Goal: Information Seeking & Learning: Compare options

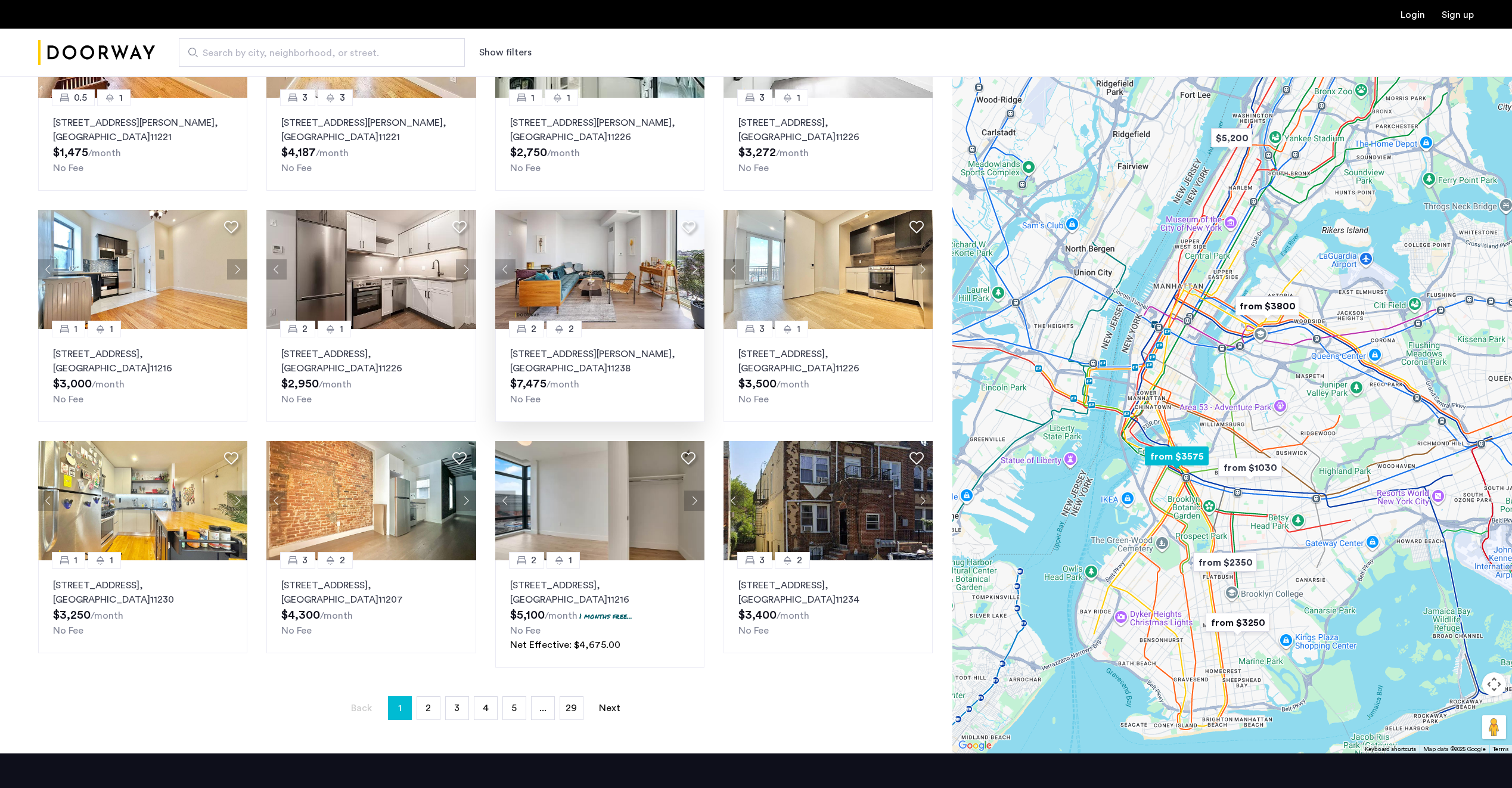
scroll to position [238, 0]
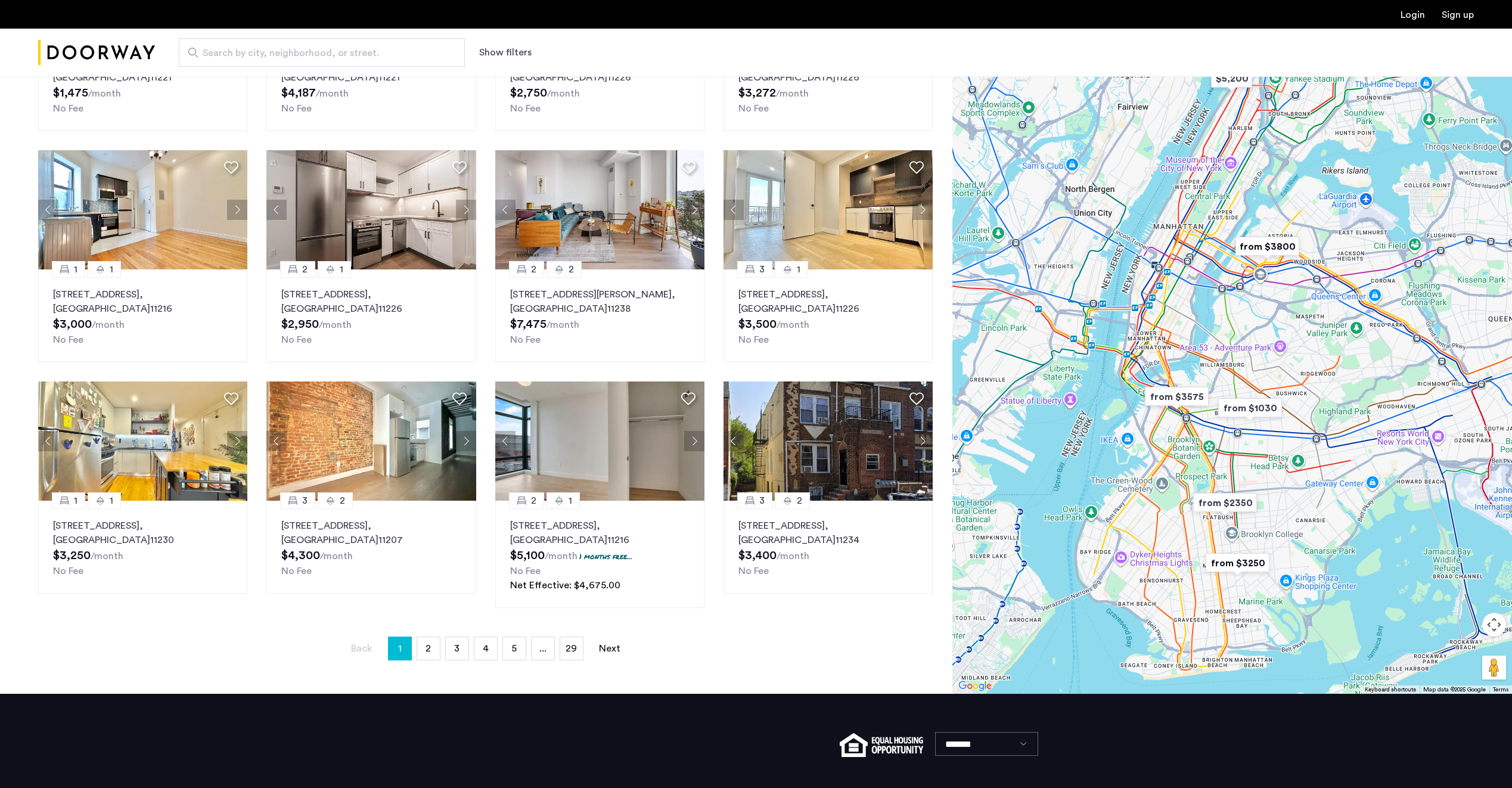
click at [428, 646] on span "2" at bounding box center [428, 648] width 6 height 9
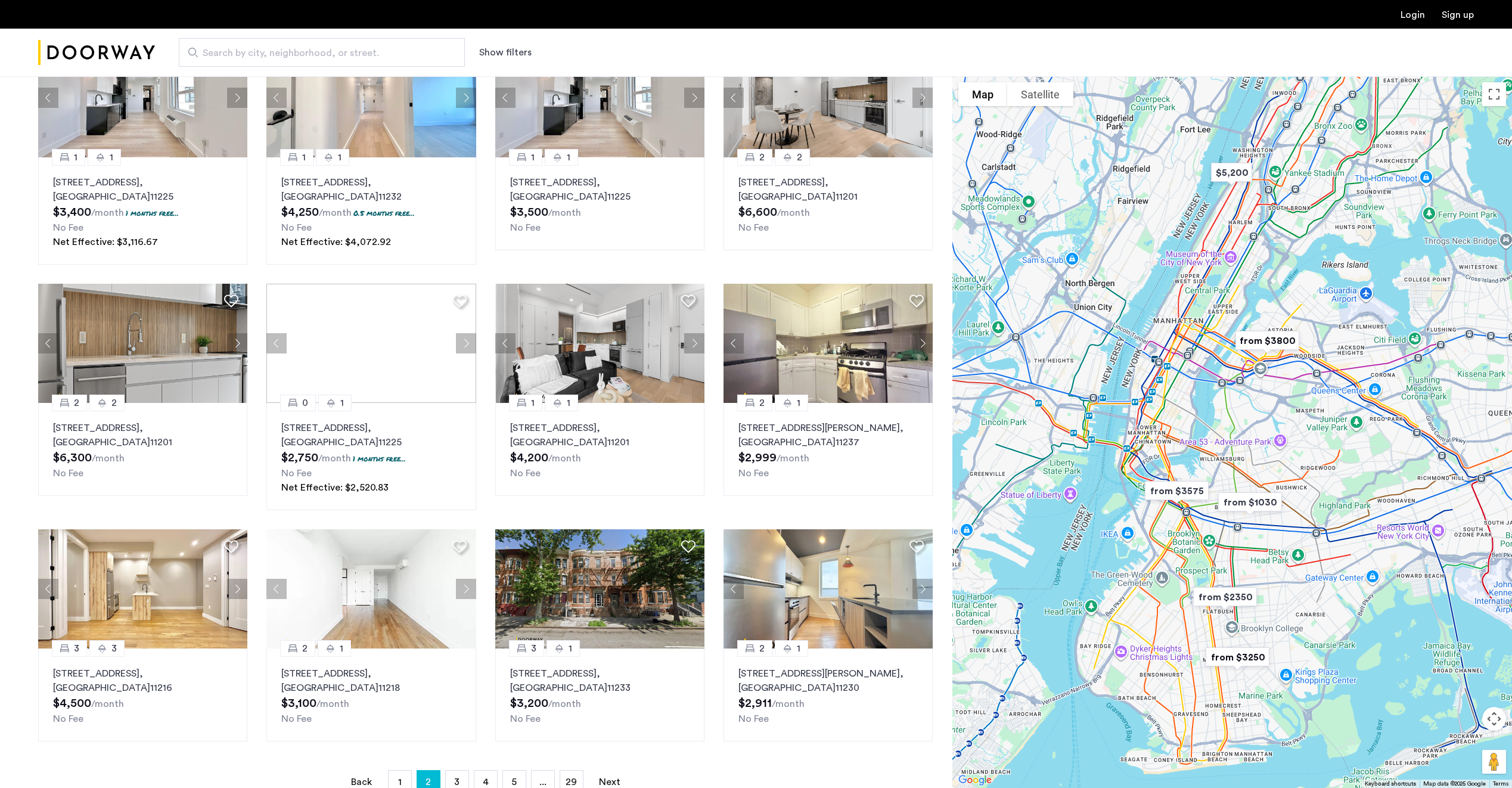
scroll to position [179, 0]
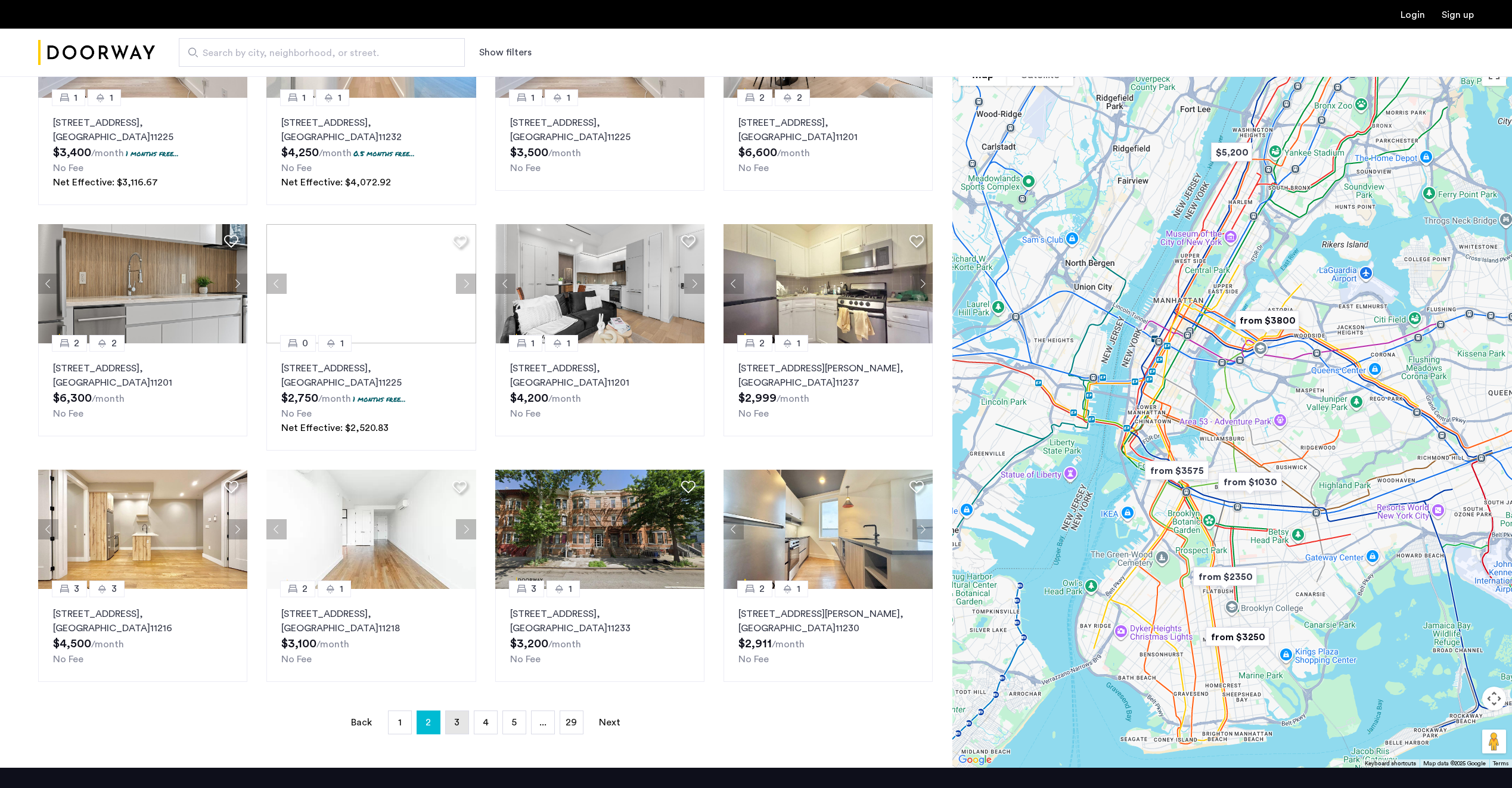
click at [454, 733] on link "page 3" at bounding box center [457, 722] width 23 height 23
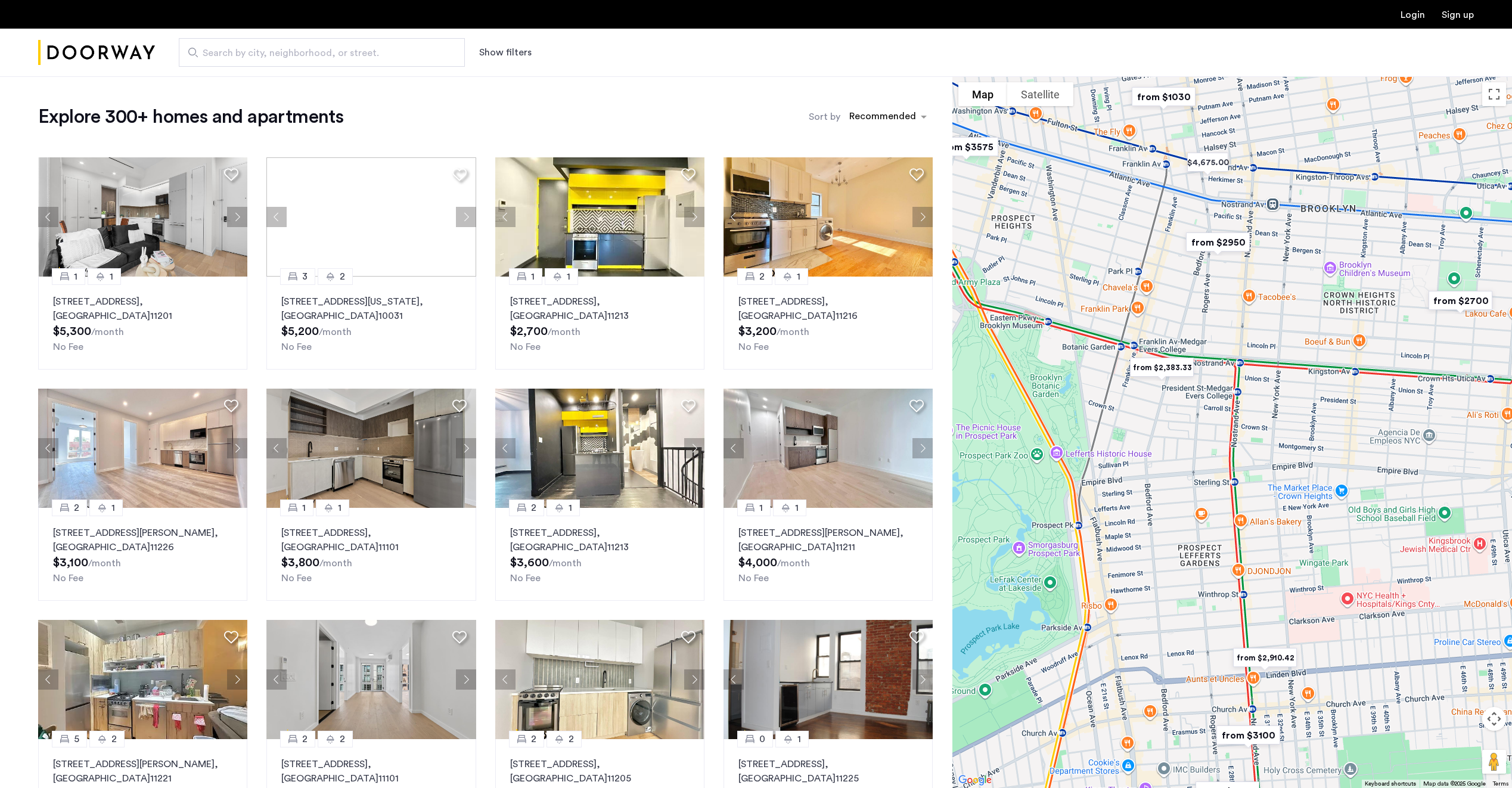
click at [1173, 367] on img "from $2,383.33" at bounding box center [1162, 367] width 83 height 36
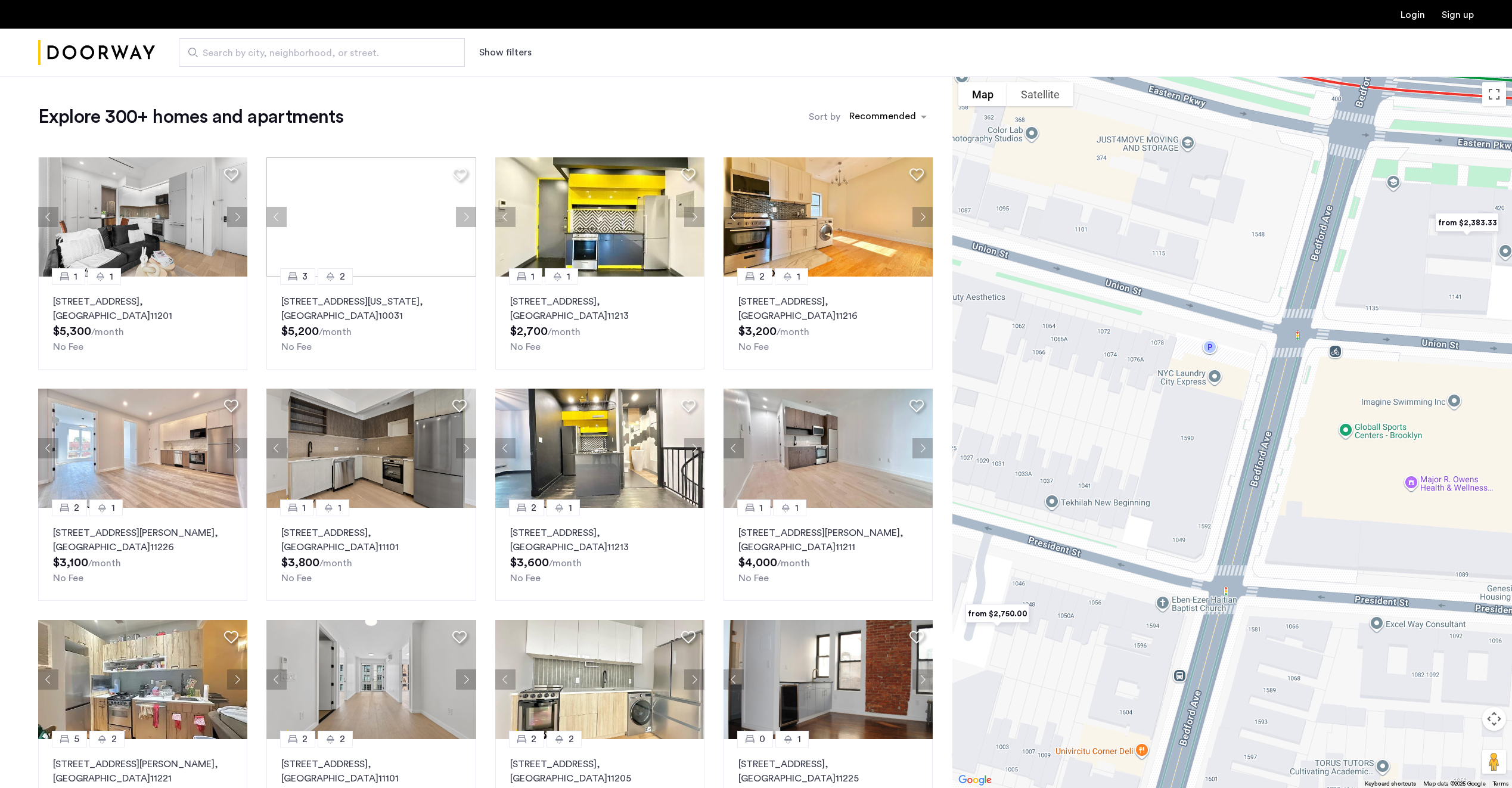
click at [1190, 477] on div "To navigate, press the arrow keys." at bounding box center [1232, 432] width 560 height 712
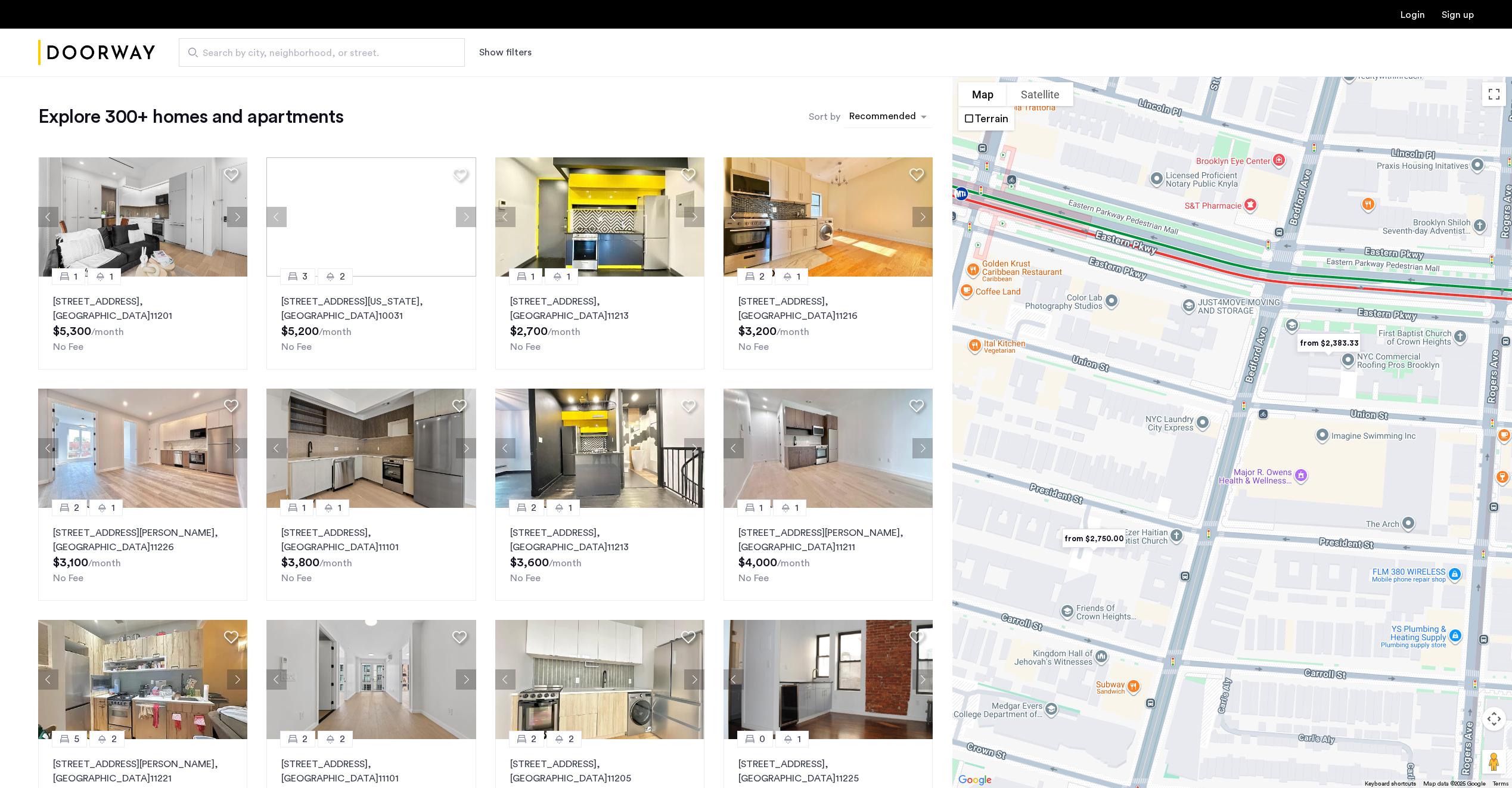
click at [879, 117] on div "sort-apartment" at bounding box center [883, 118] width 70 height 16
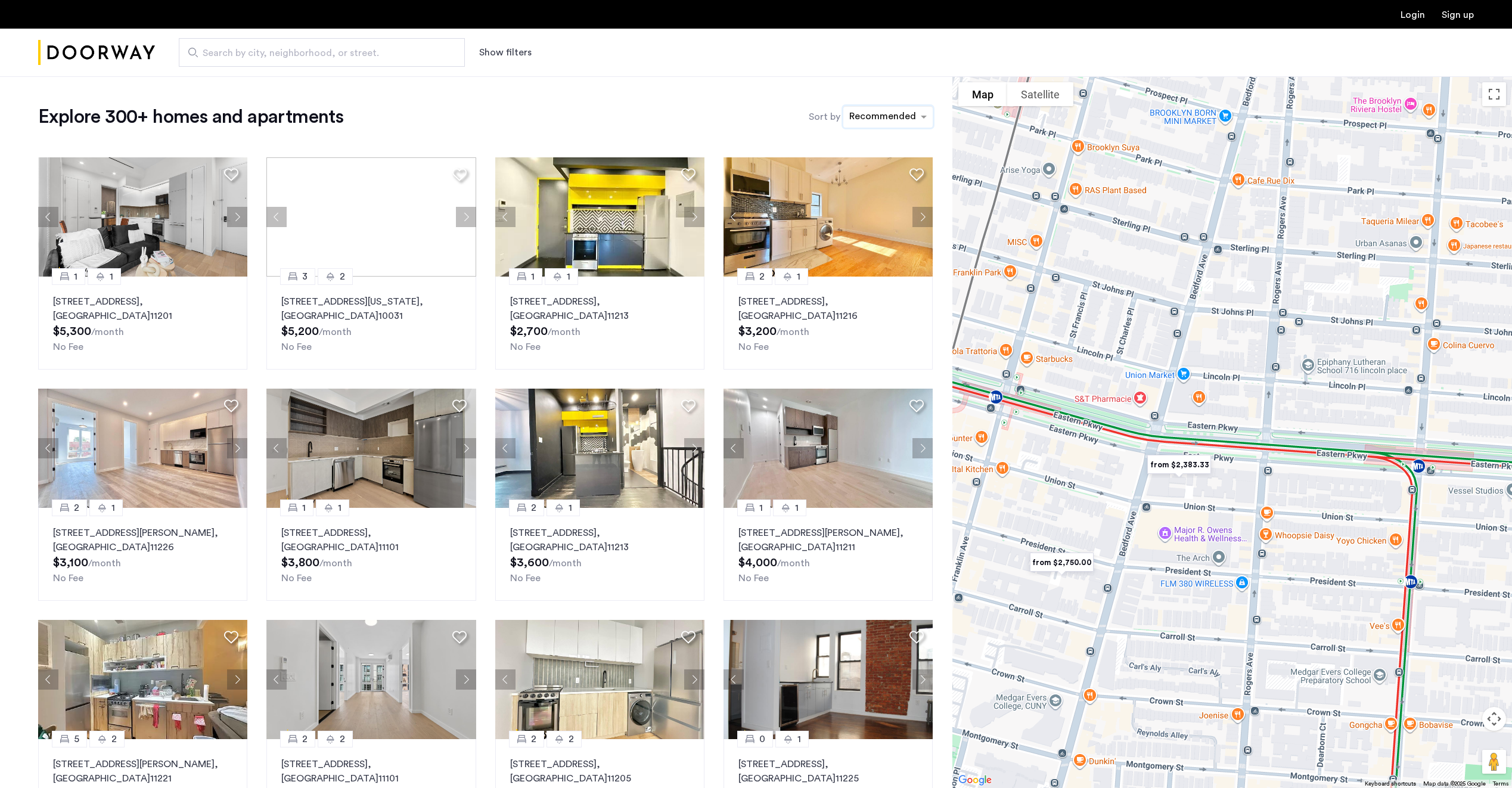
click at [1062, 564] on img "from $2,750.00" at bounding box center [1061, 562] width 83 height 36
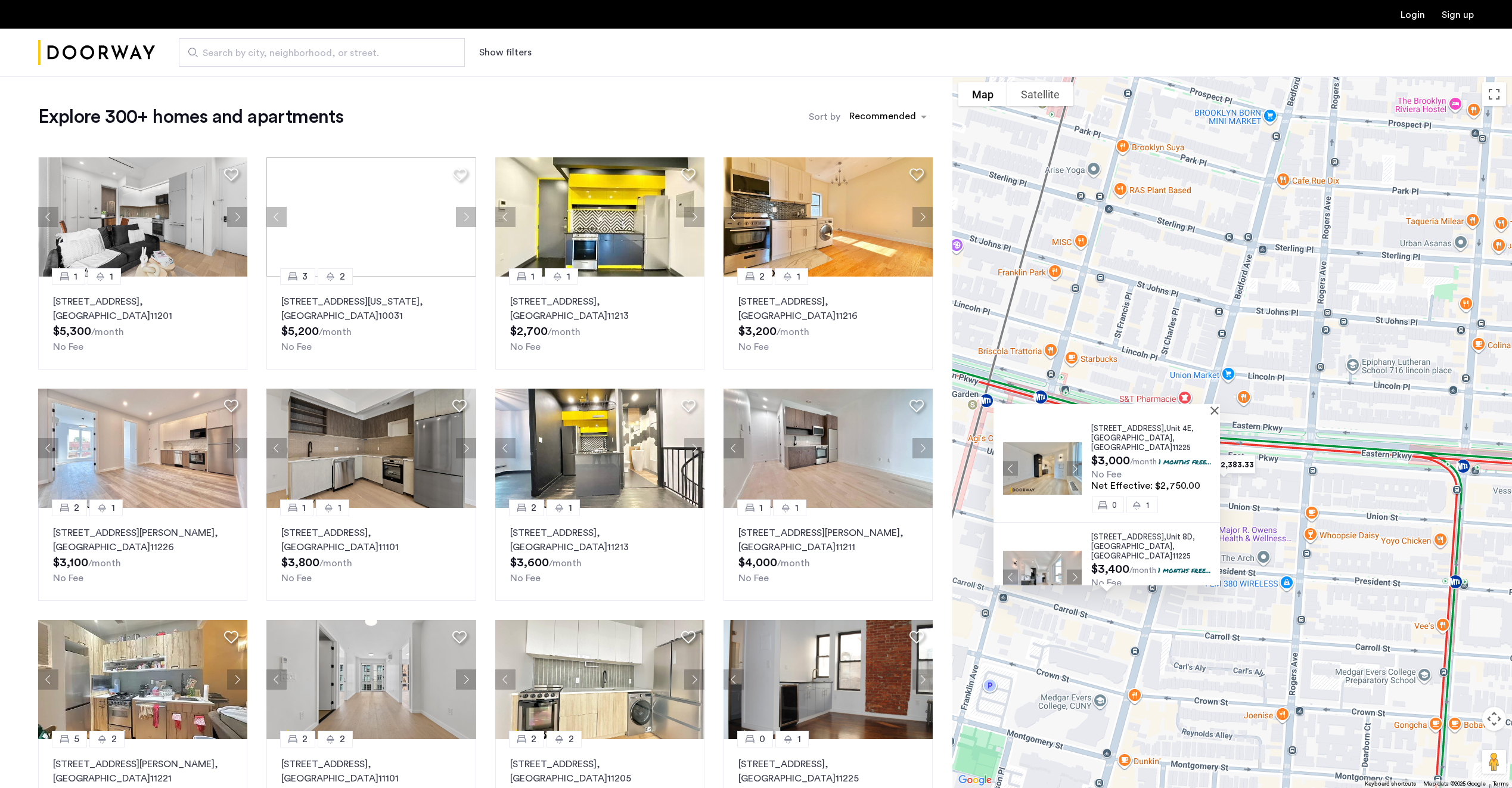
click at [1217, 410] on div at bounding box center [1106, 409] width 226 height 10
click at [1220, 412] on button "Close" at bounding box center [1217, 409] width 8 height 8
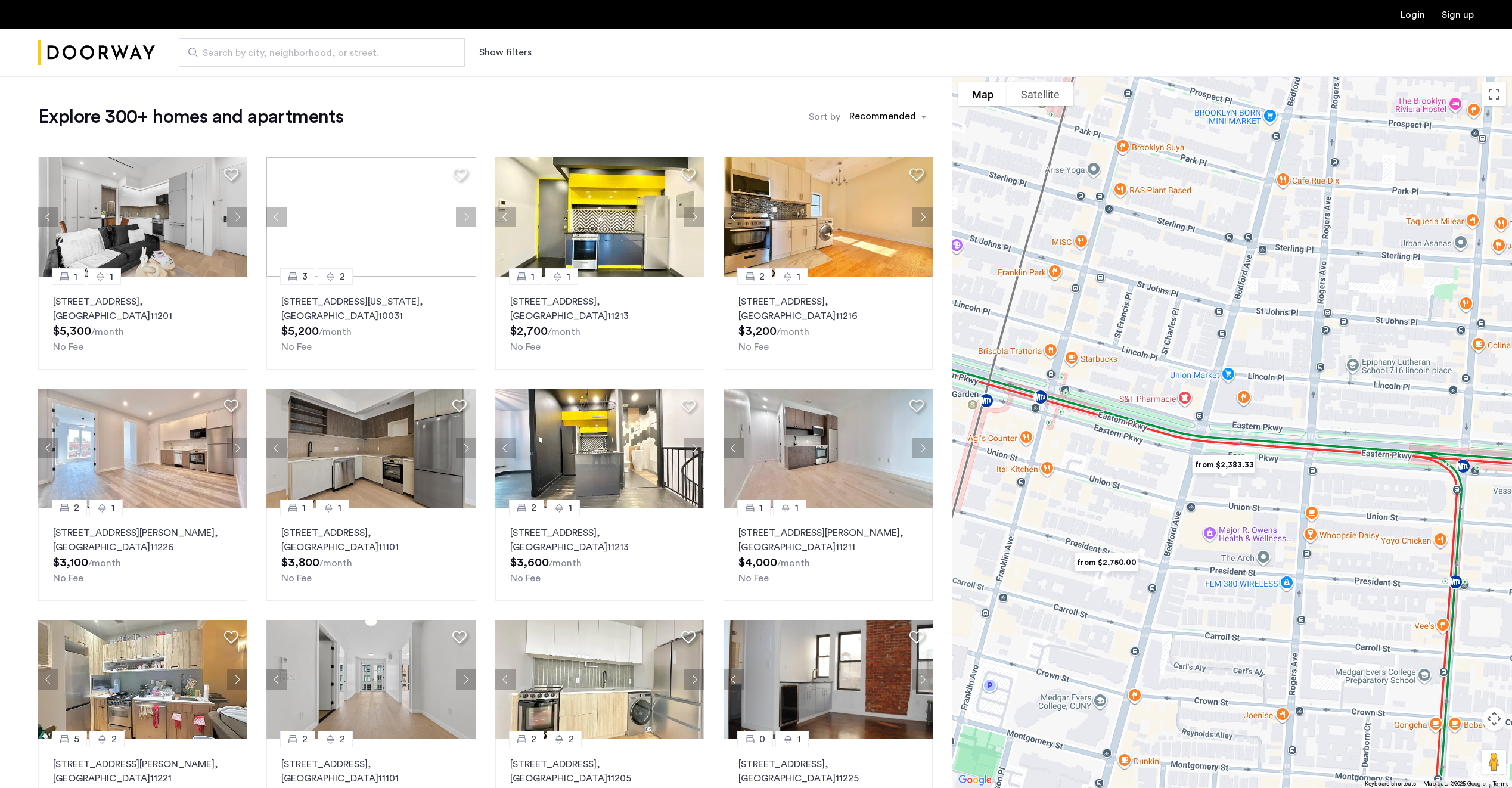
click at [1222, 459] on img "from $2,383.33" at bounding box center [1224, 465] width 83 height 36
